Goal: Information Seeking & Learning: Learn about a topic

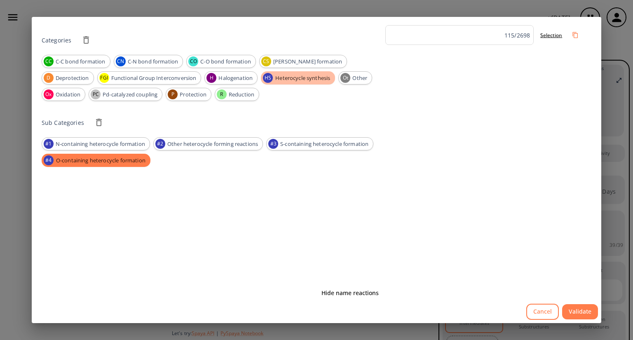
scroll to position [1483, 0]
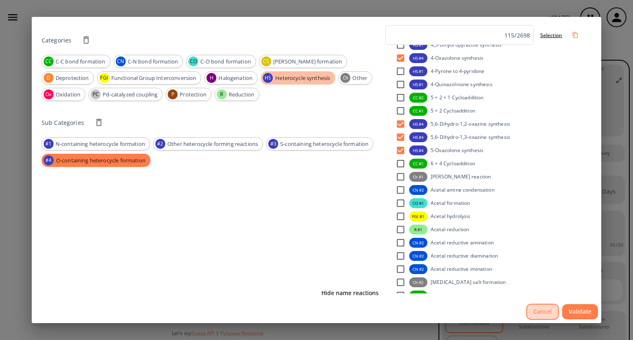
click at [536, 313] on button "Cancel" at bounding box center [542, 312] width 33 height 16
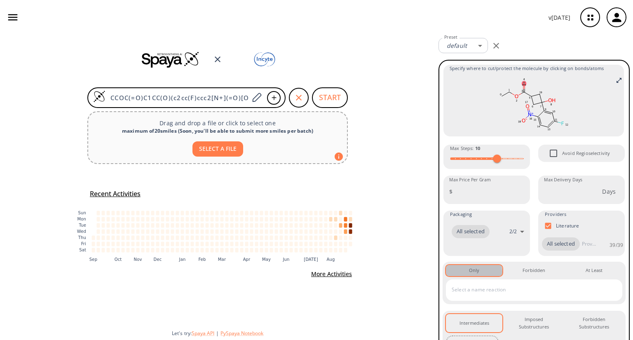
click at [473, 274] on div "Only 0" at bounding box center [474, 270] width 10 height 7
click at [501, 296] on input "text" at bounding box center [527, 289] width 157 height 13
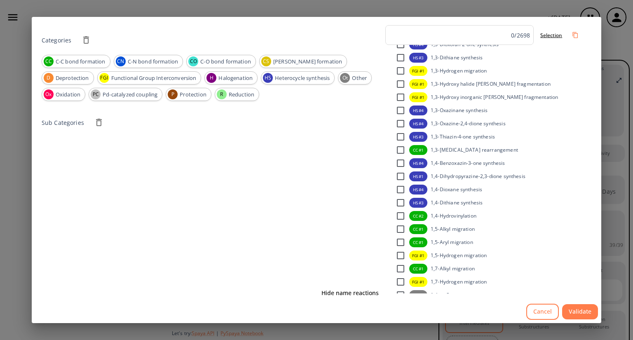
scroll to position [791, 0]
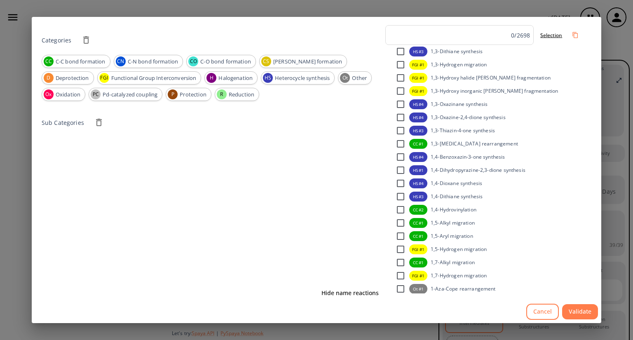
click at [535, 309] on button "Cancel" at bounding box center [542, 312] width 33 height 16
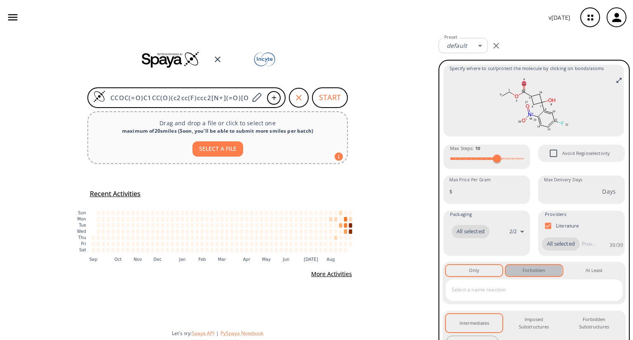
click at [529, 274] on div "Forbidden 0" at bounding box center [533, 270] width 23 height 7
click at [496, 296] on input "text" at bounding box center [527, 289] width 157 height 13
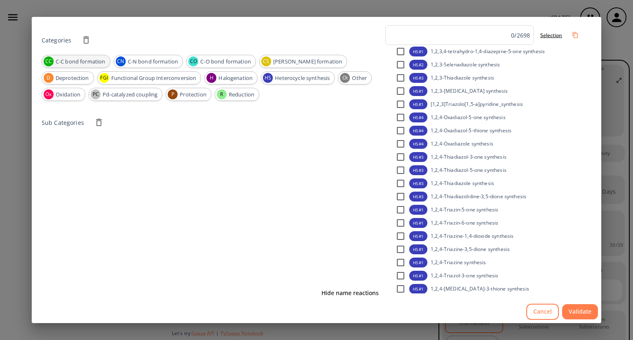
click at [62, 59] on span "C-C bond formation" at bounding box center [80, 62] width 59 height 8
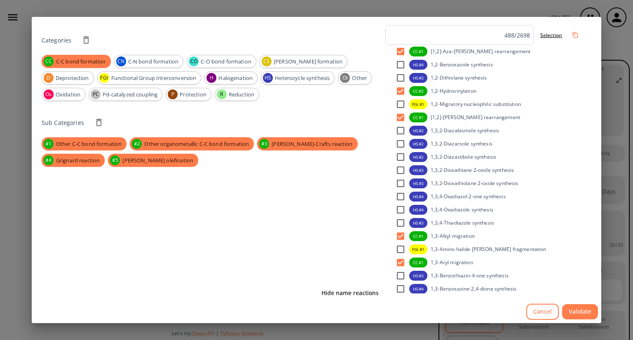
scroll to position [396, 0]
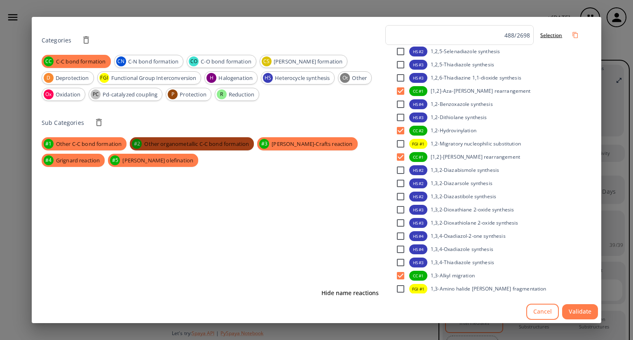
click at [218, 146] on span "Other organometallic C-C bond formation" at bounding box center [196, 144] width 115 height 8
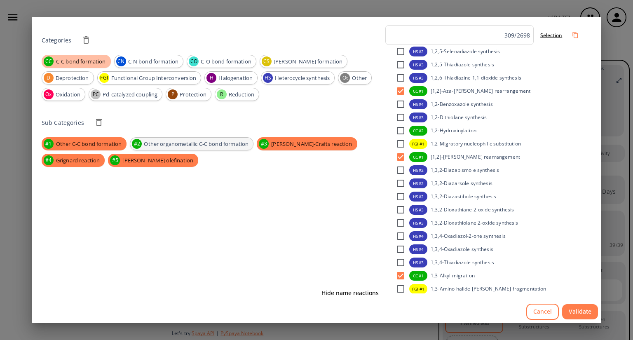
click at [218, 146] on span "Other organometallic C-C bond formation" at bounding box center [196, 144] width 114 height 8
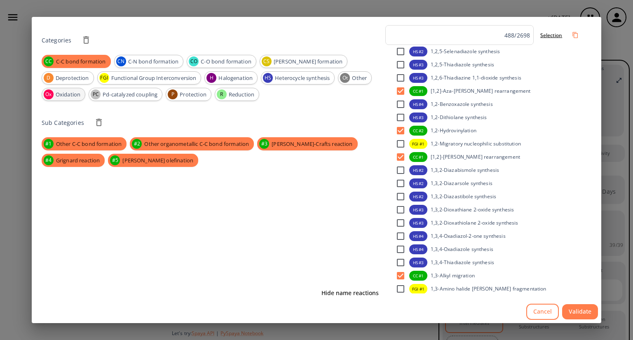
click at [71, 98] on span "Oxidation" at bounding box center [68, 95] width 34 height 8
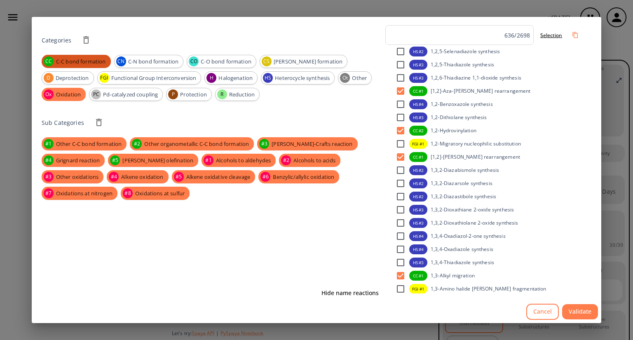
click at [79, 61] on span "C-C bond formation" at bounding box center [81, 62] width 60 height 8
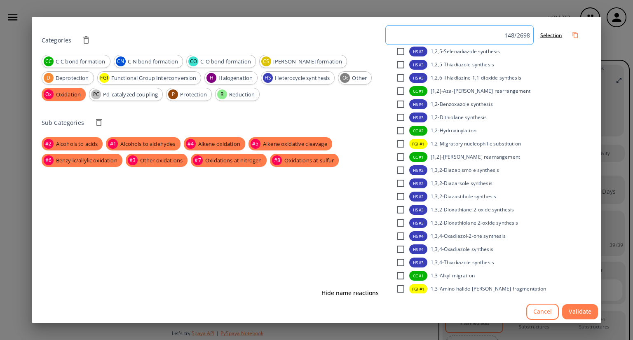
click at [450, 37] on input at bounding box center [446, 35] width 115 height 12
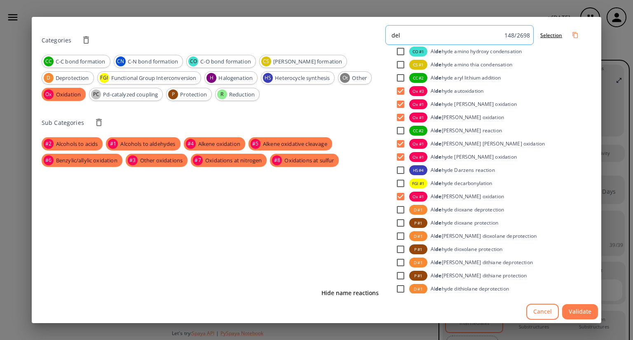
scroll to position [0, 0]
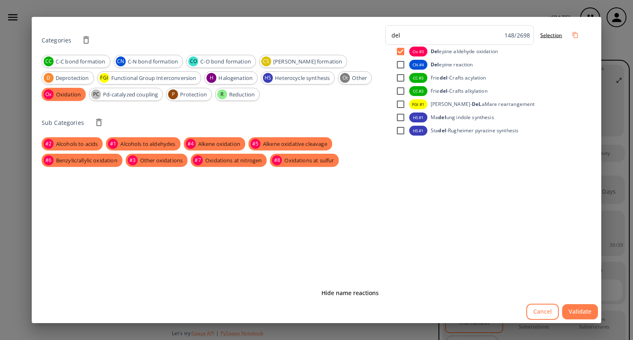
click at [468, 66] on span "epine reaction" at bounding box center [456, 64] width 34 height 7
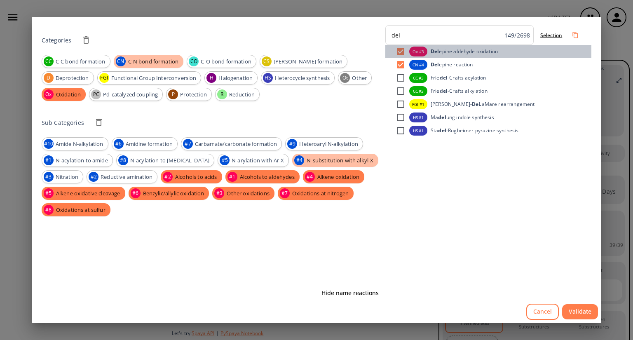
click at [483, 51] on span "epine aldehyde oxidation" at bounding box center [468, 51] width 59 height 7
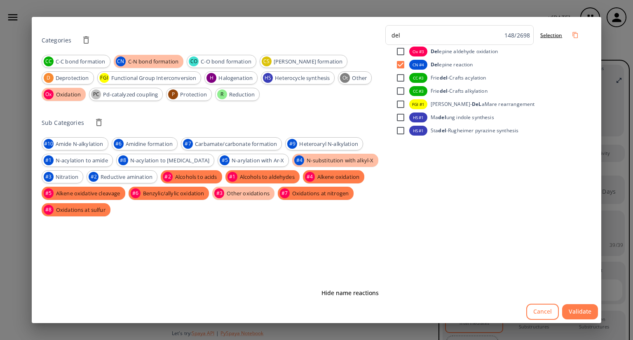
type input "del"
click at [541, 311] on button "Cancel" at bounding box center [542, 312] width 33 height 16
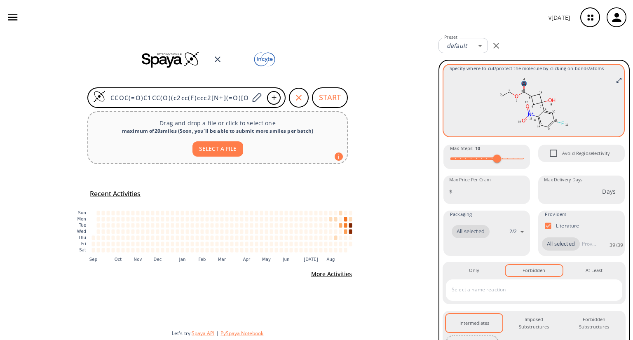
click at [521, 84] on ellipse at bounding box center [523, 83] width 5 height 5
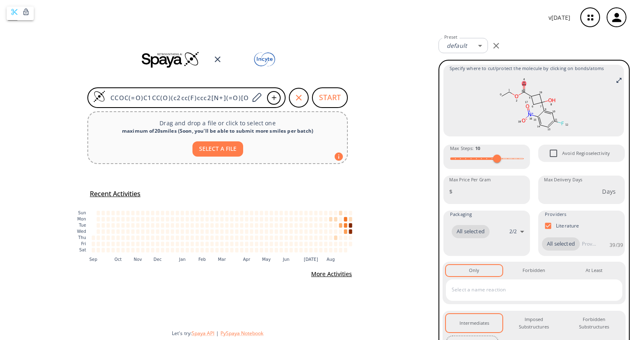
click at [521, 84] on div at bounding box center [316, 170] width 633 height 340
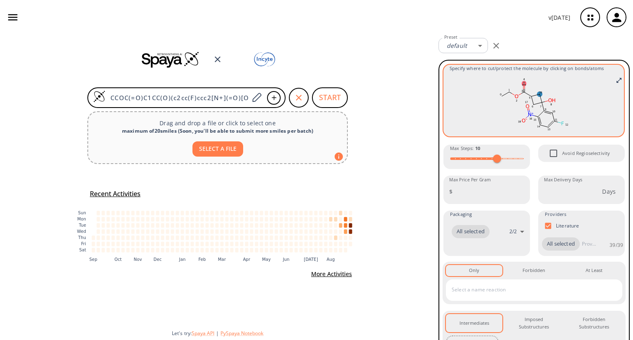
click at [537, 94] on ellipse at bounding box center [539, 94] width 5 height 5
click at [615, 81] on div at bounding box center [316, 170] width 633 height 340
click at [616, 81] on icon "Full screen" at bounding box center [619, 80] width 7 height 7
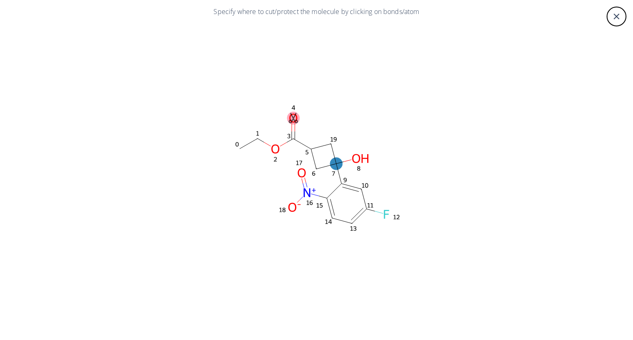
click at [339, 167] on ellipse at bounding box center [336, 163] width 12 height 12
click at [367, 157] on div at bounding box center [316, 170] width 633 height 340
click at [341, 172] on icon at bounding box center [338, 174] width 5 height 20
click at [342, 187] on icon at bounding box center [343, 188] width 7 height 7
click at [620, 16] on icon "close" at bounding box center [616, 17] width 10 height 10
